Goal: Navigation & Orientation: Find specific page/section

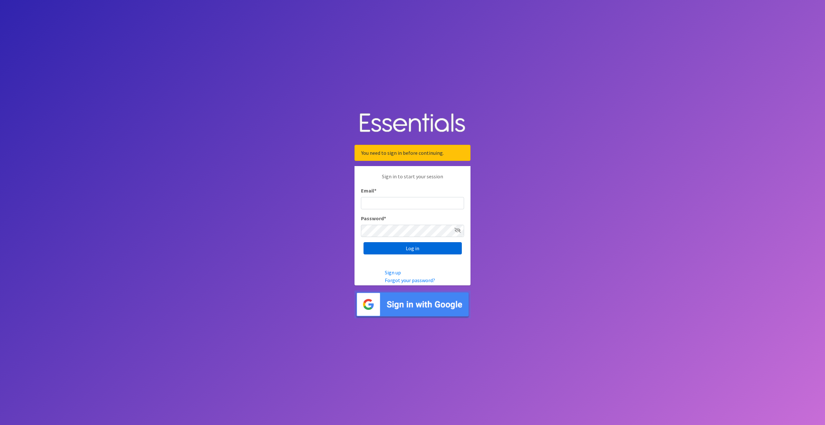
type input "[EMAIL_ADDRESS][DOMAIN_NAME]"
click at [408, 250] on input "Log in" at bounding box center [412, 248] width 98 height 12
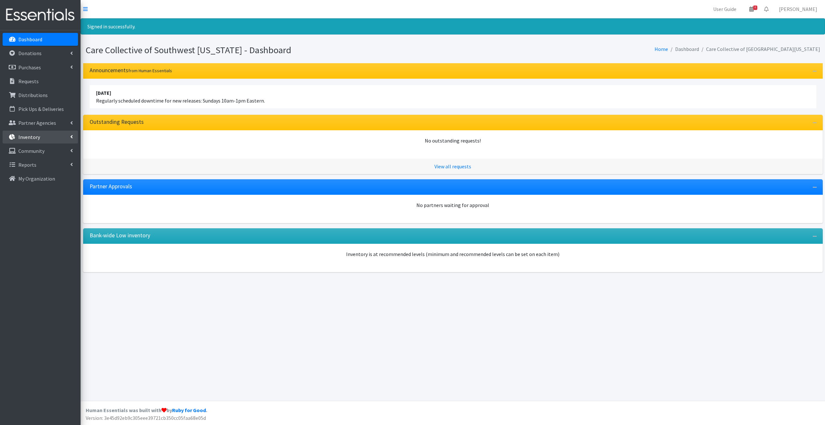
click at [71, 137] on icon at bounding box center [71, 136] width 3 height 5
click at [50, 163] on link "Kits" at bounding box center [40, 164] width 75 height 13
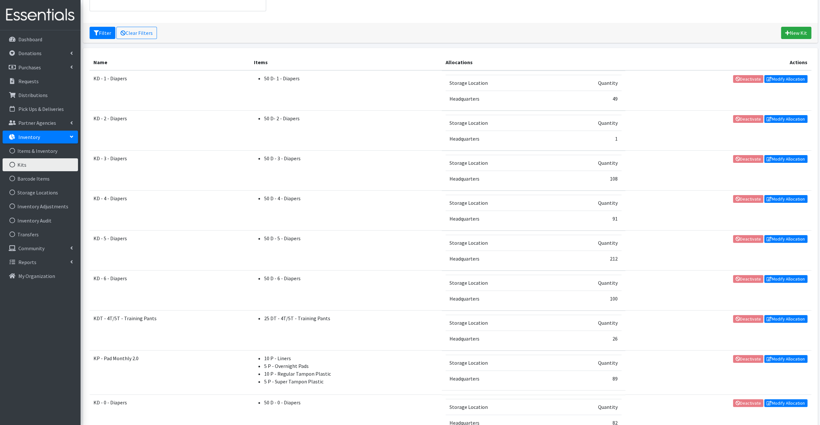
scroll to position [64, 0]
